Goal: Navigation & Orientation: Find specific page/section

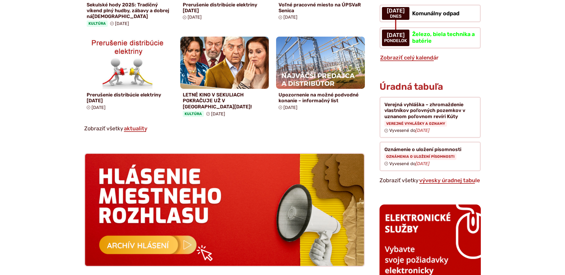
scroll to position [498, 0]
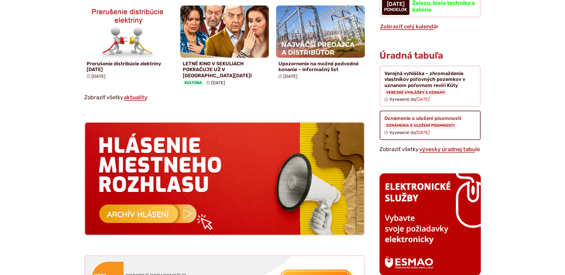
click at [446, 115] on figure at bounding box center [429, 125] width 101 height 30
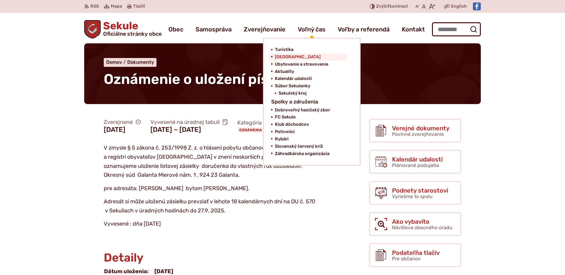
click at [302, 57] on span "[GEOGRAPHIC_DATA]" at bounding box center [298, 56] width 46 height 7
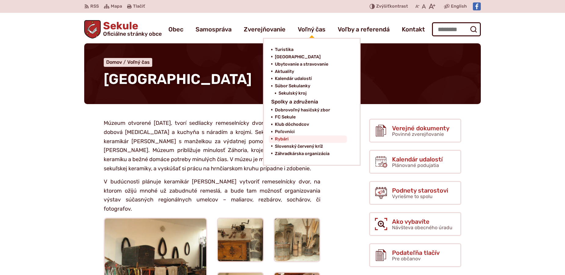
click at [286, 139] on span "Rybári" at bounding box center [282, 138] width 14 height 7
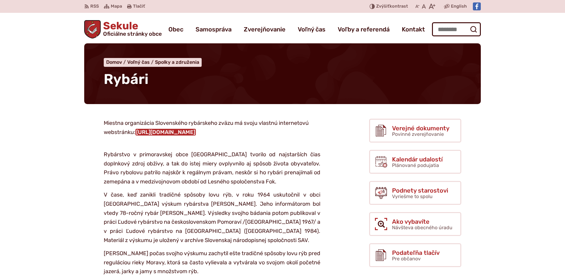
click at [196, 134] on link "[URL][DOMAIN_NAME]" at bounding box center [165, 132] width 60 height 7
